Goal: Task Accomplishment & Management: Complete application form

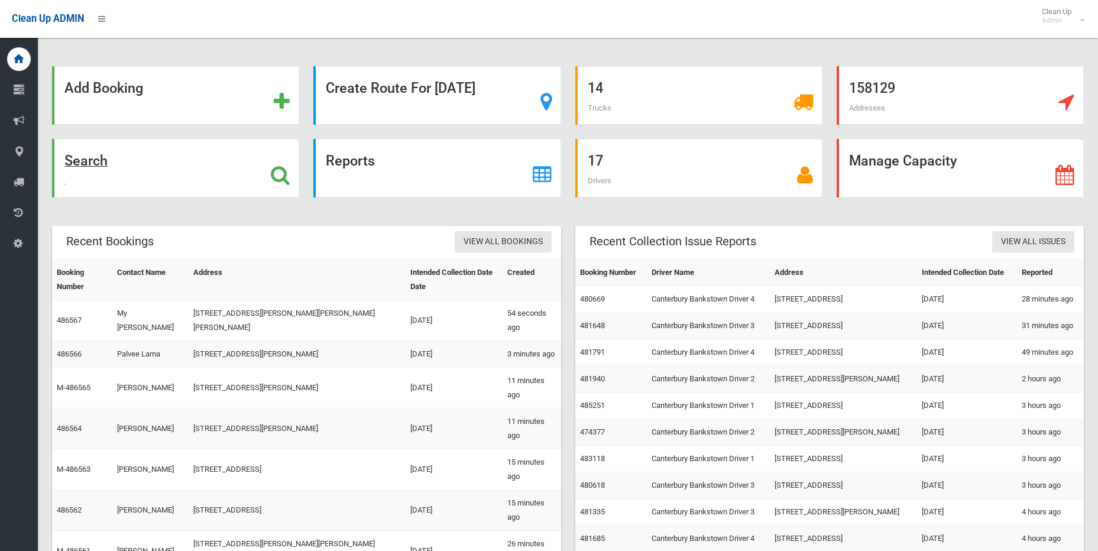
click at [277, 171] on icon at bounding box center [280, 175] width 19 height 20
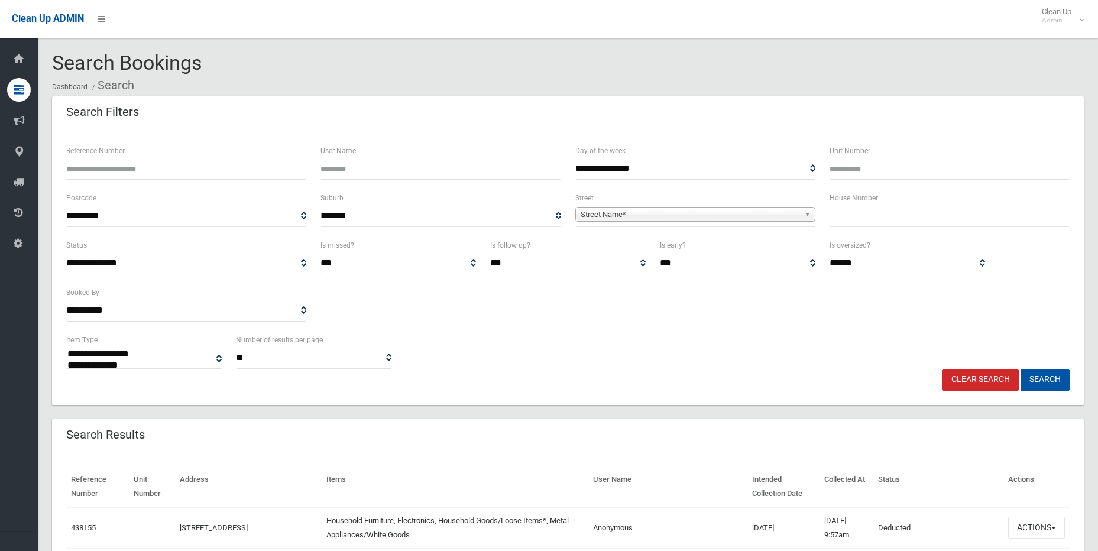
select select
click at [905, 223] on input "text" at bounding box center [950, 216] width 240 height 22
type input "**"
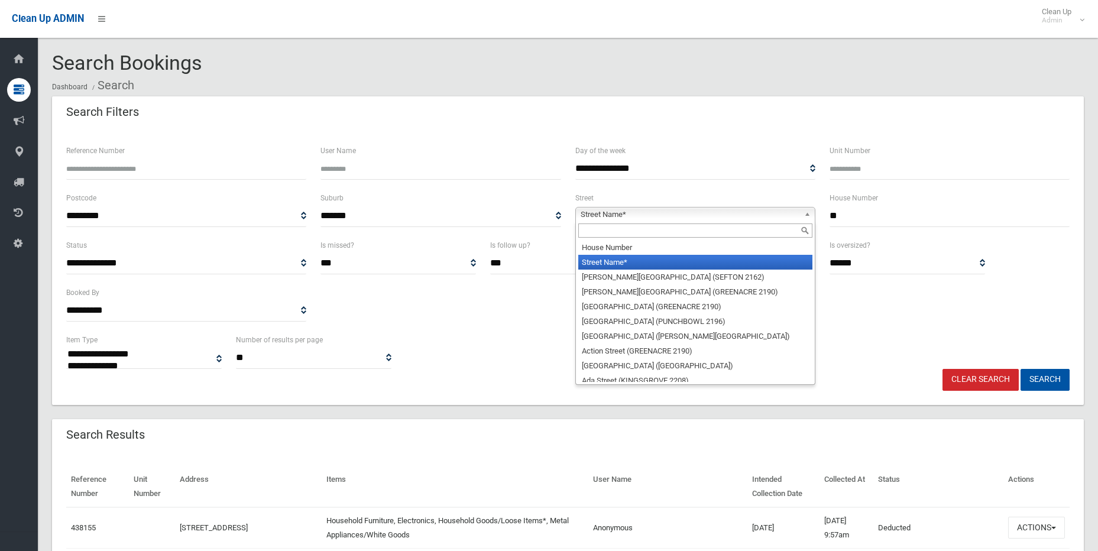
click at [808, 212] on b at bounding box center [809, 215] width 11 height 14
click at [715, 234] on input "text" at bounding box center [695, 230] width 234 height 14
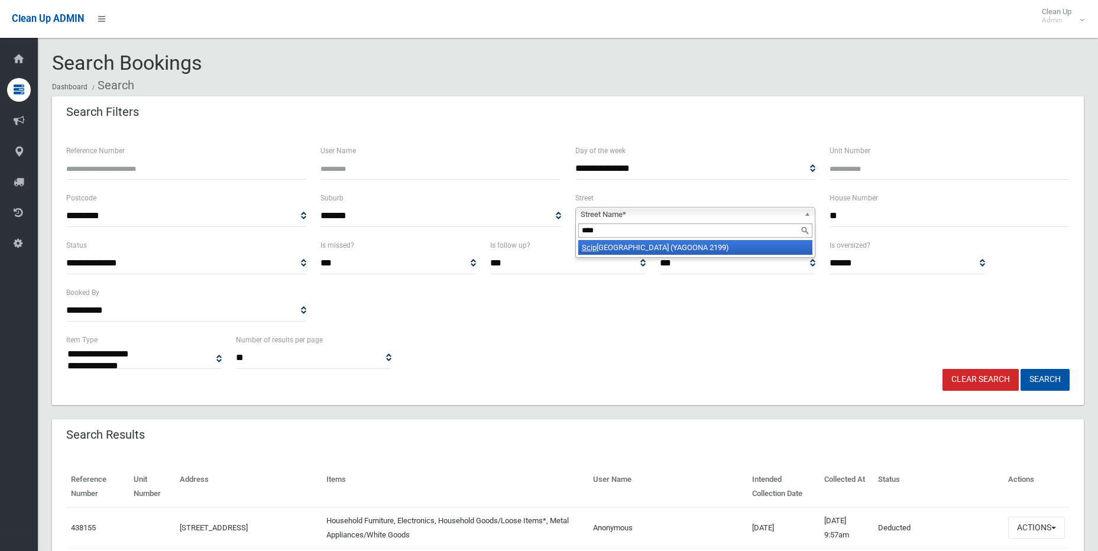
type input "****"
click at [726, 244] on li "Scip io Street (YAGOONA 2199)" at bounding box center [695, 247] width 234 height 15
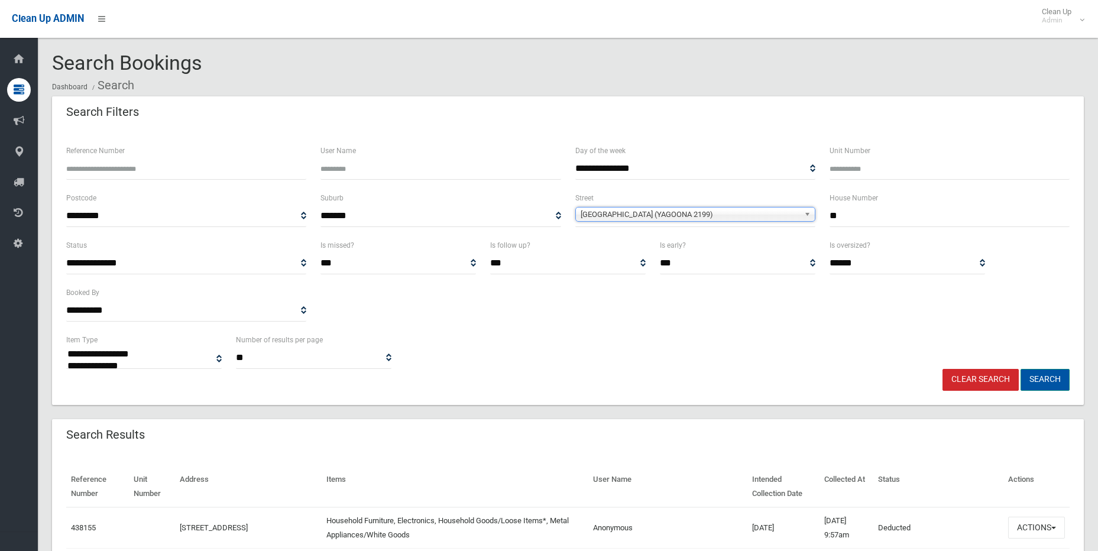
click at [1049, 375] on button "Search" at bounding box center [1044, 380] width 49 height 22
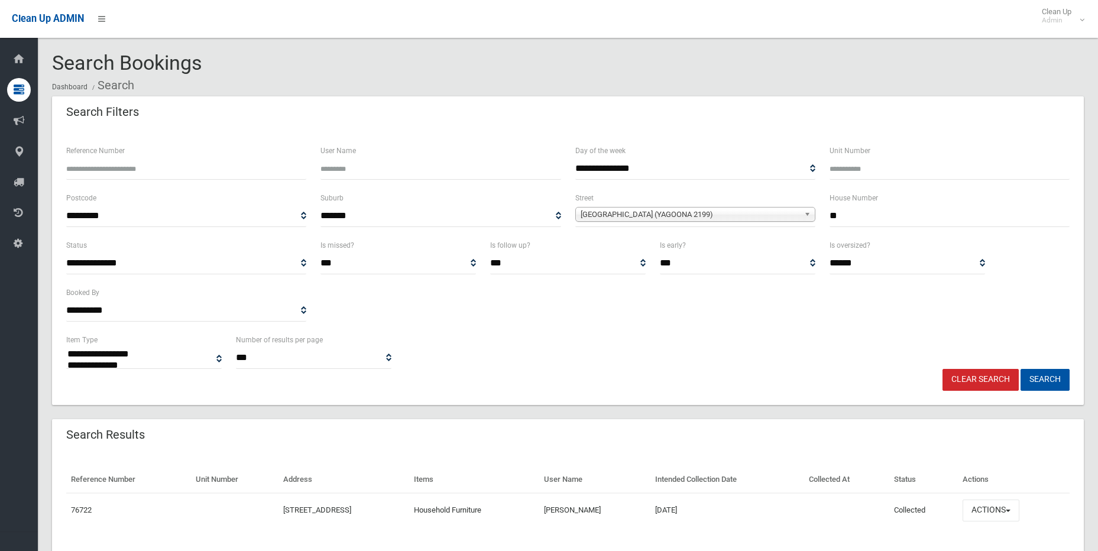
select select
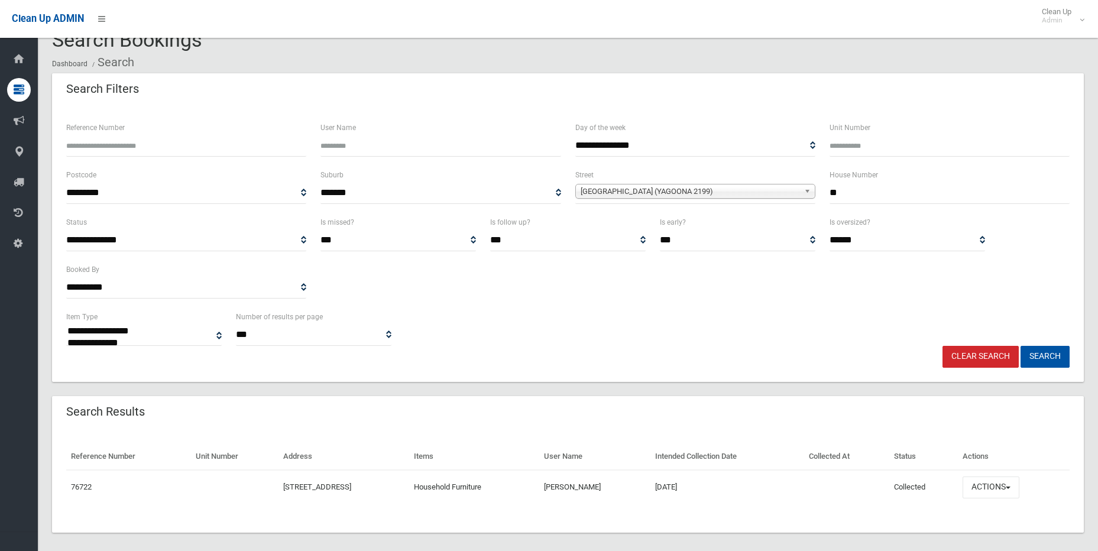
scroll to position [33, 0]
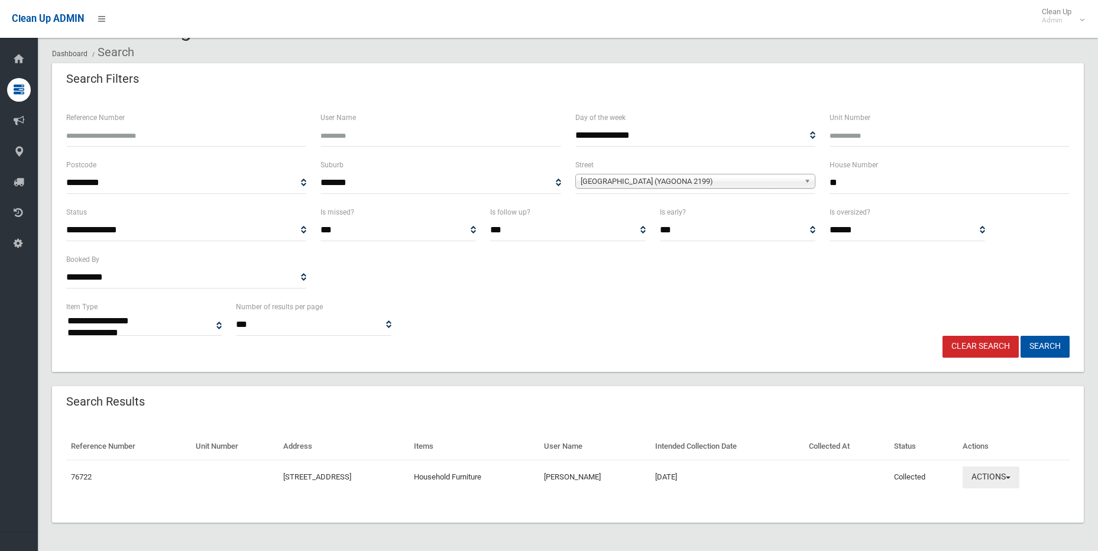
click at [1019, 473] on button "Actions" at bounding box center [991, 477] width 57 height 22
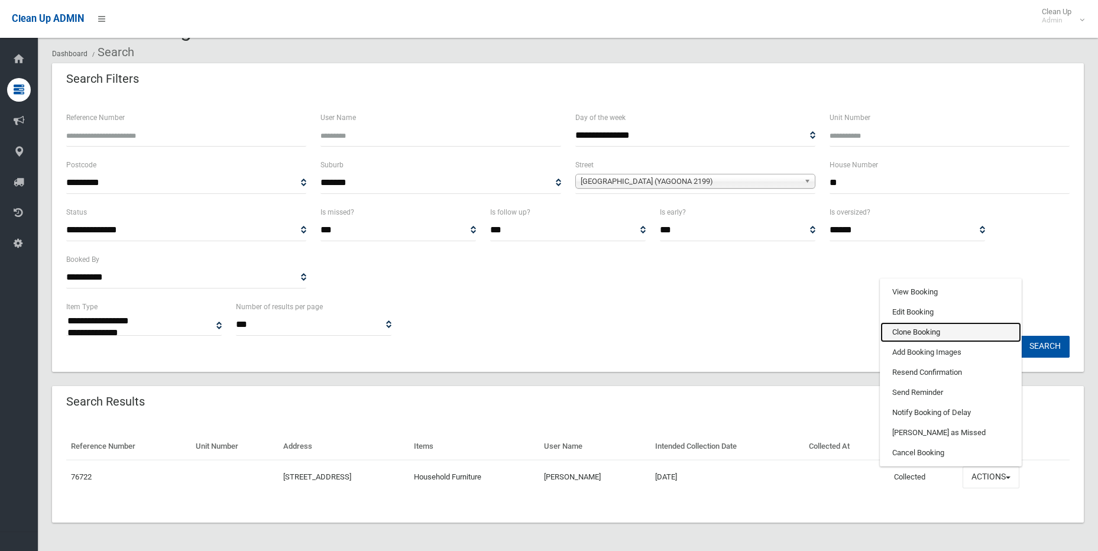
click at [954, 326] on link "Clone Booking" at bounding box center [950, 332] width 141 height 20
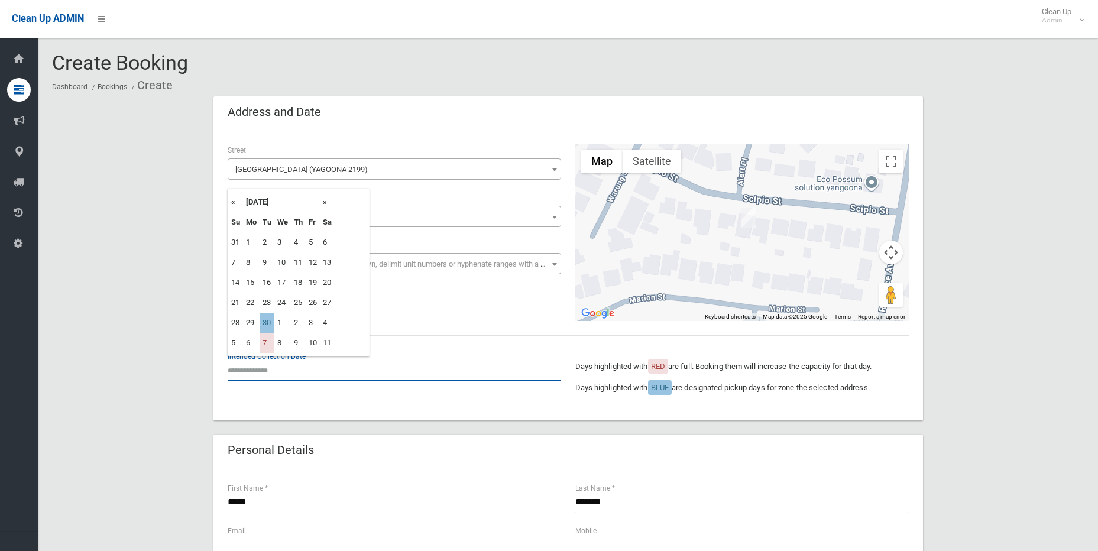
click at [268, 372] on input "text" at bounding box center [394, 370] width 333 height 22
click at [325, 202] on th "»" at bounding box center [327, 202] width 15 height 20
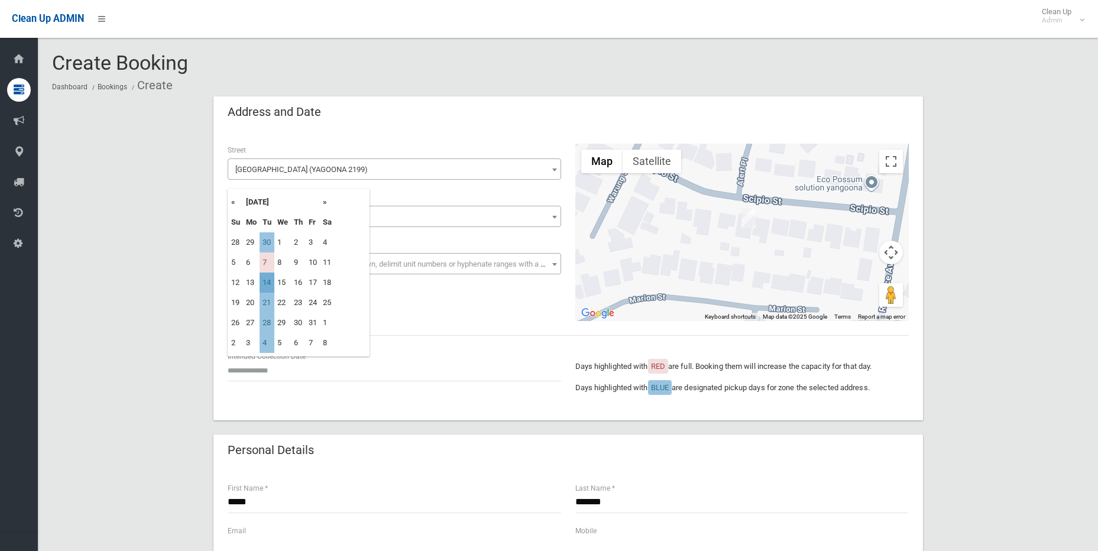
click at [267, 284] on td "14" at bounding box center [267, 283] width 15 height 20
type input "**********"
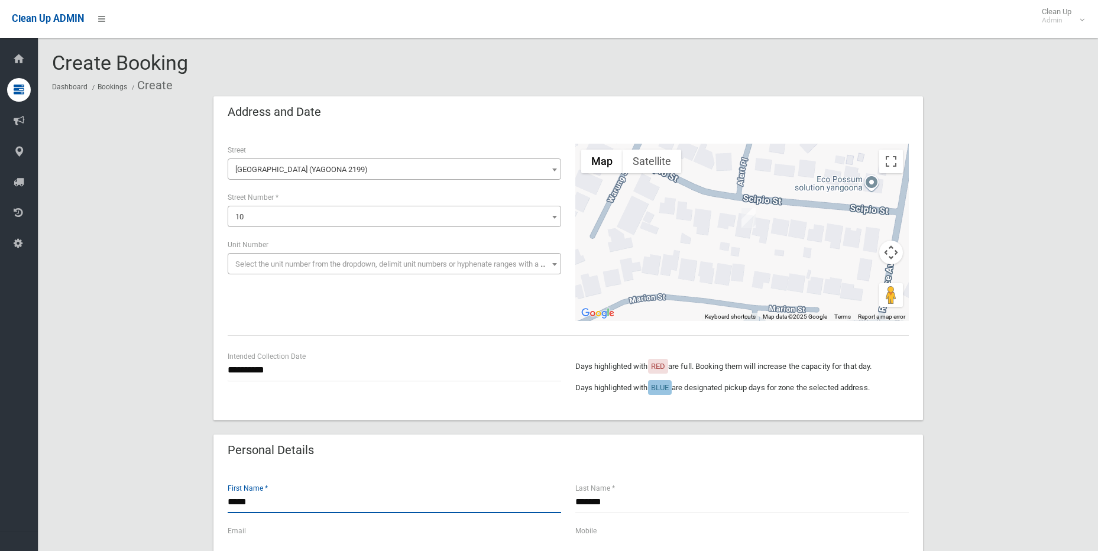
click at [268, 504] on input "*****" at bounding box center [394, 502] width 333 height 22
type input "*"
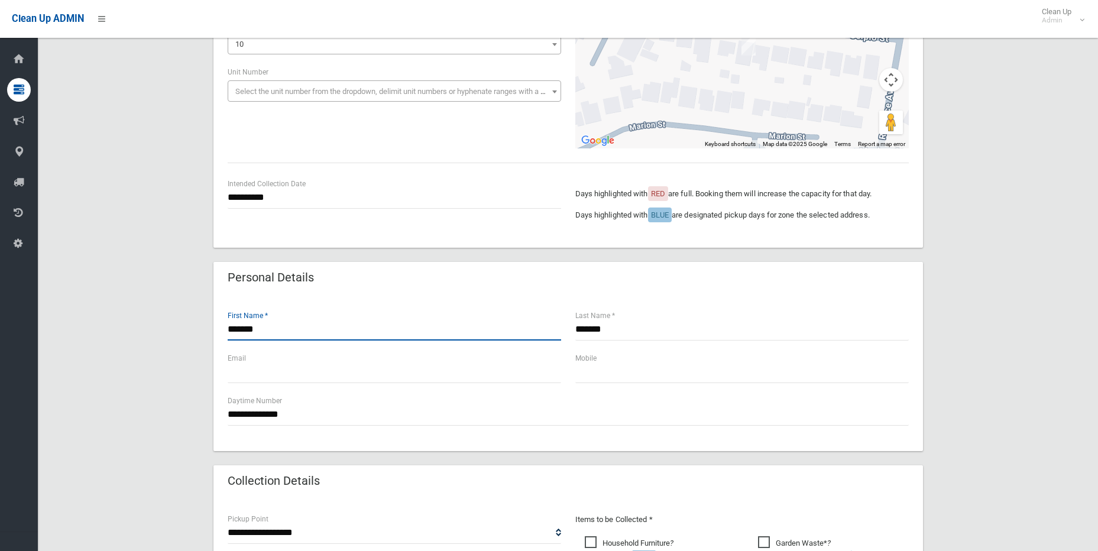
scroll to position [177, 0]
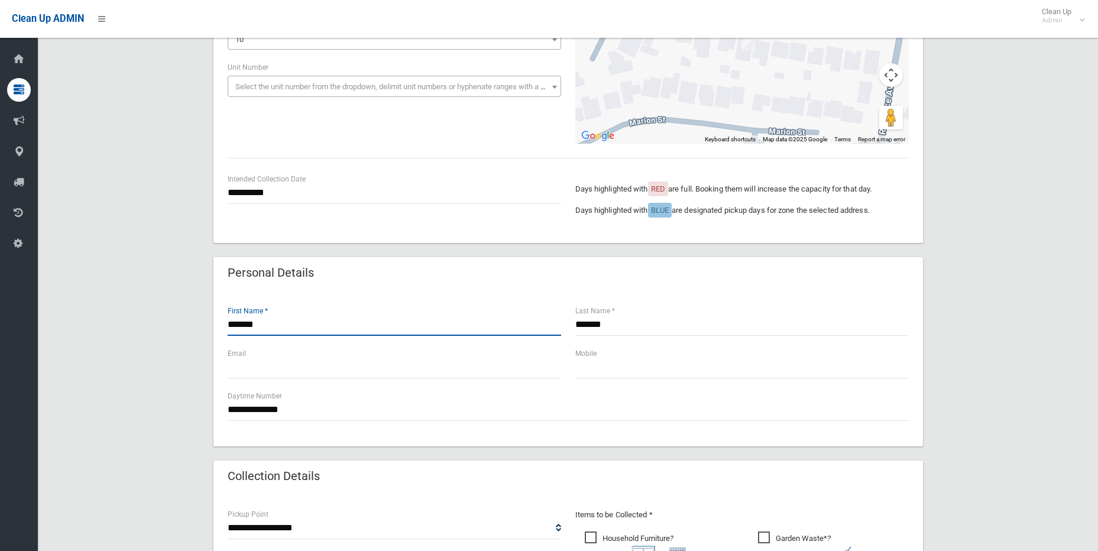
type input "*******"
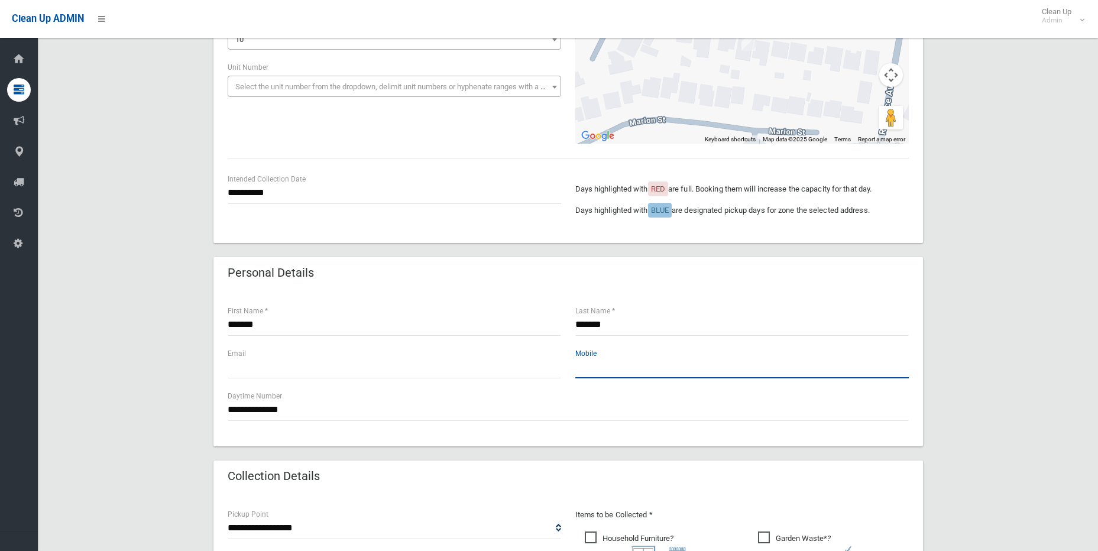
click at [604, 370] on input "text" at bounding box center [741, 368] width 333 height 22
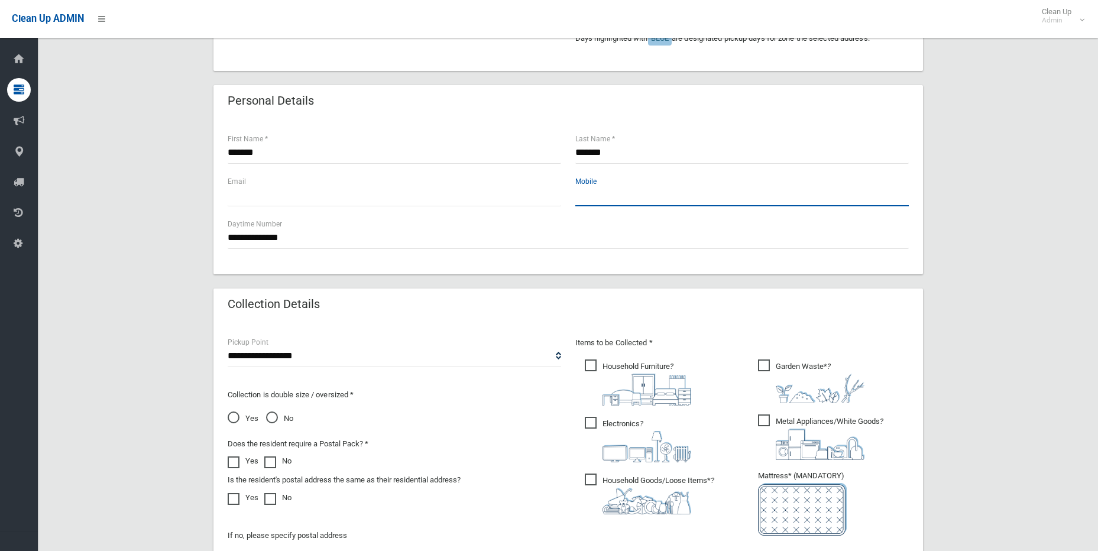
scroll to position [355, 0]
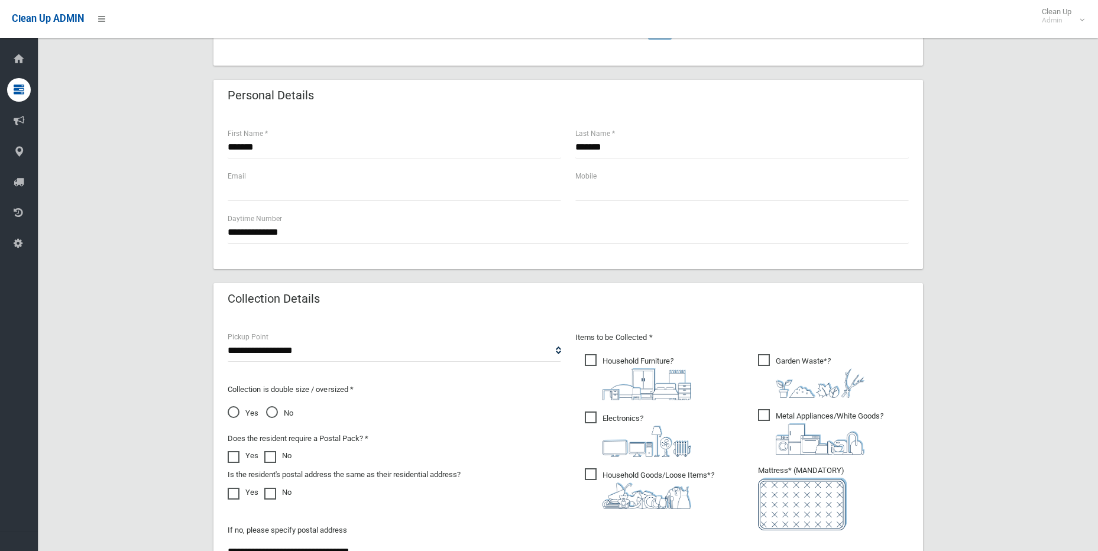
click at [587, 416] on span "Electronics ?" at bounding box center [638, 435] width 106 height 46
click at [589, 475] on span "Household Goods/Loose Items* ?" at bounding box center [649, 488] width 129 height 41
click at [762, 413] on span "Metal Appliances/White Goods ?" at bounding box center [820, 432] width 125 height 46
click at [764, 357] on span "Garden Waste* ?" at bounding box center [811, 376] width 106 height 44
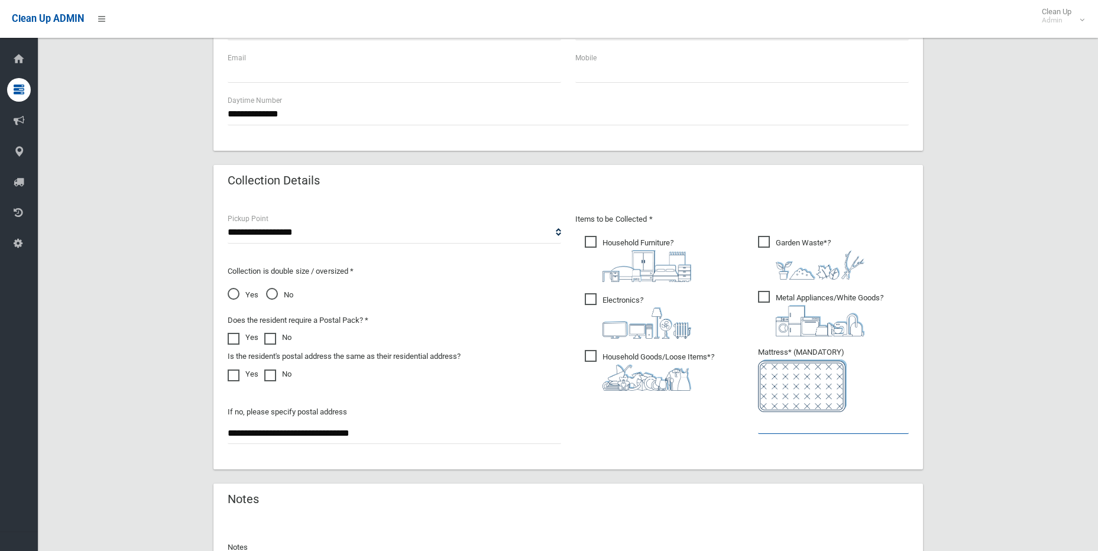
click at [802, 430] on input "text" at bounding box center [833, 423] width 151 height 22
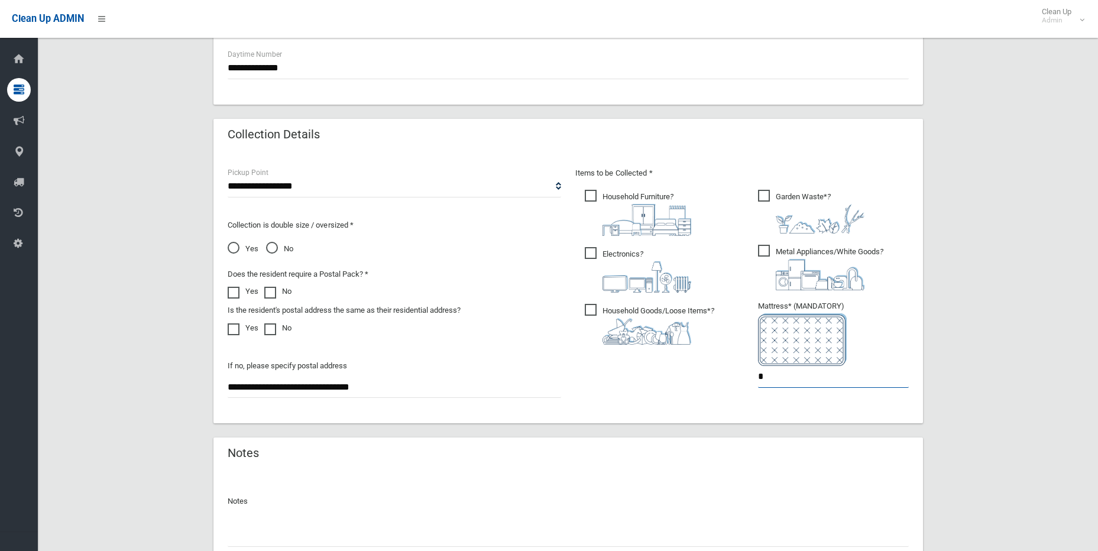
scroll to position [619, 0]
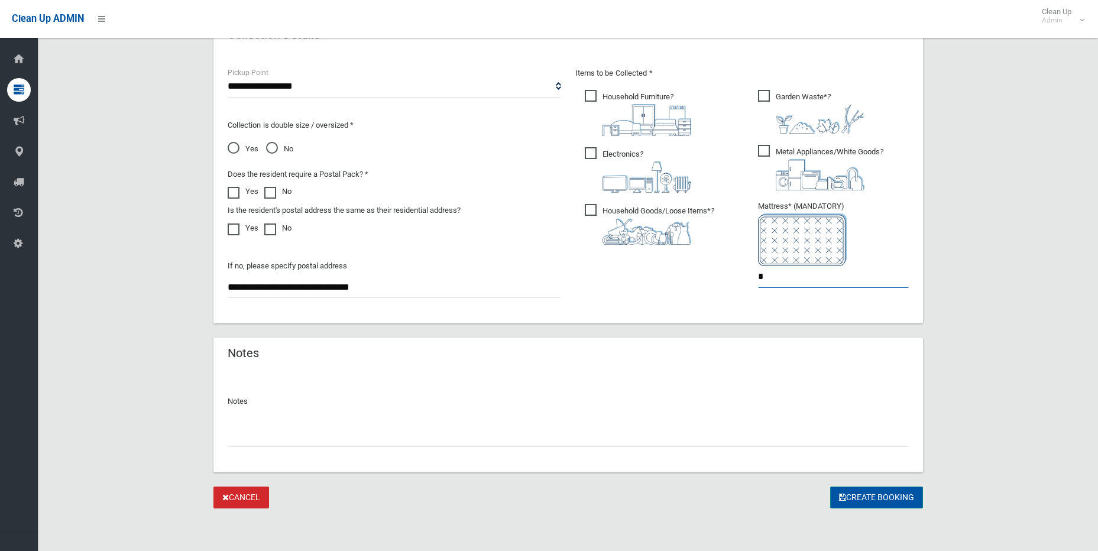
type input "*"
click at [867, 498] on button "Create Booking" at bounding box center [876, 498] width 93 height 22
